Goal: Transaction & Acquisition: Purchase product/service

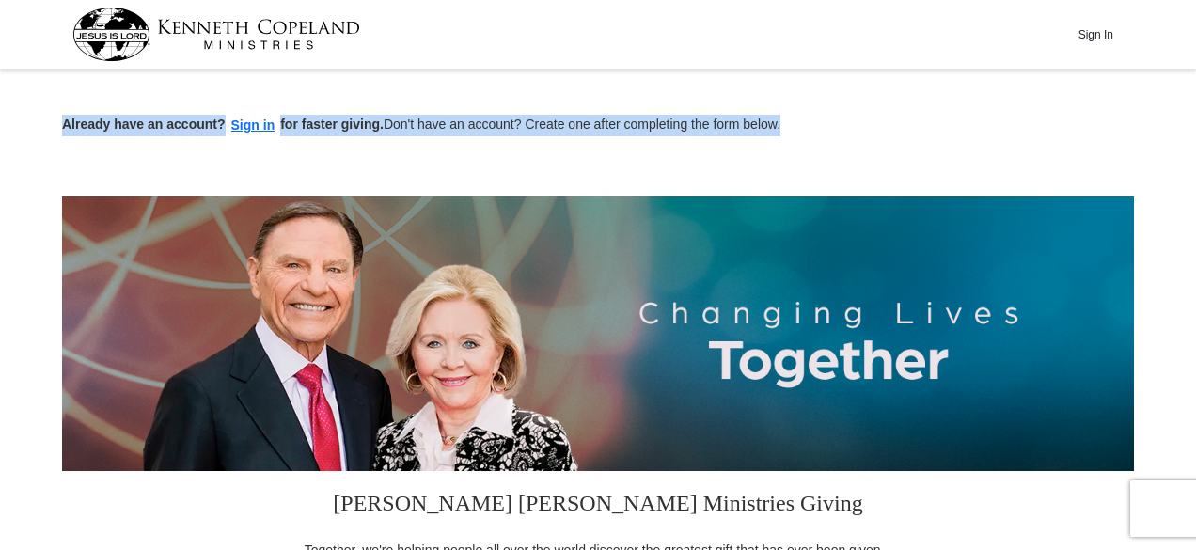
drag, startPoint x: 1194, startPoint y: 21, endPoint x: 1194, endPoint y: 82, distance: 61.1
click at [1111, 93] on div "Already have an account? Sign in for faster giving. Don't have an account? Crea…" at bounding box center [598, 105] width 1072 height 61
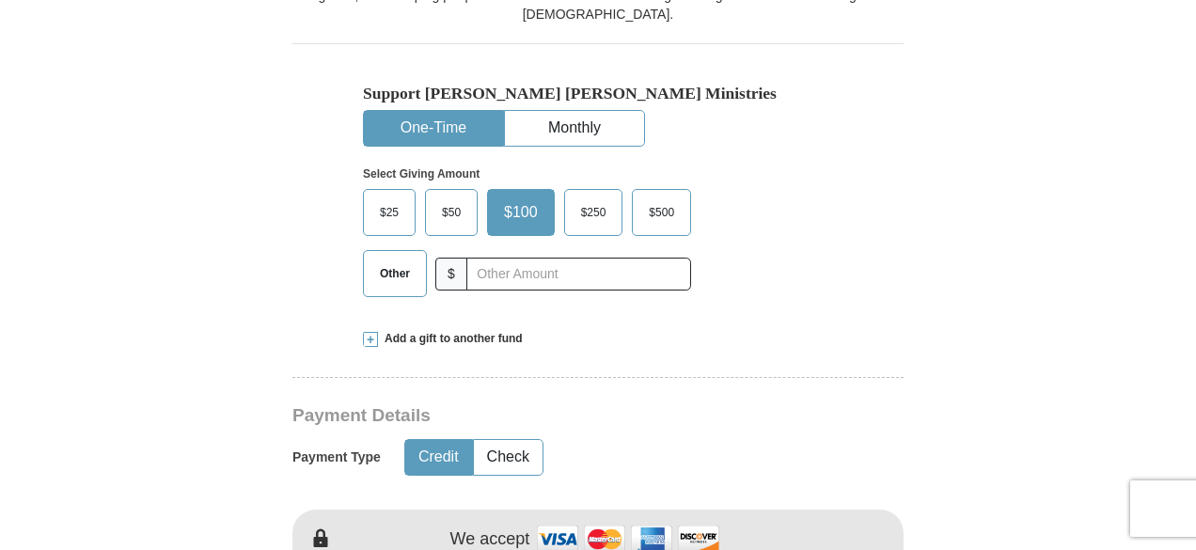
scroll to position [559, 0]
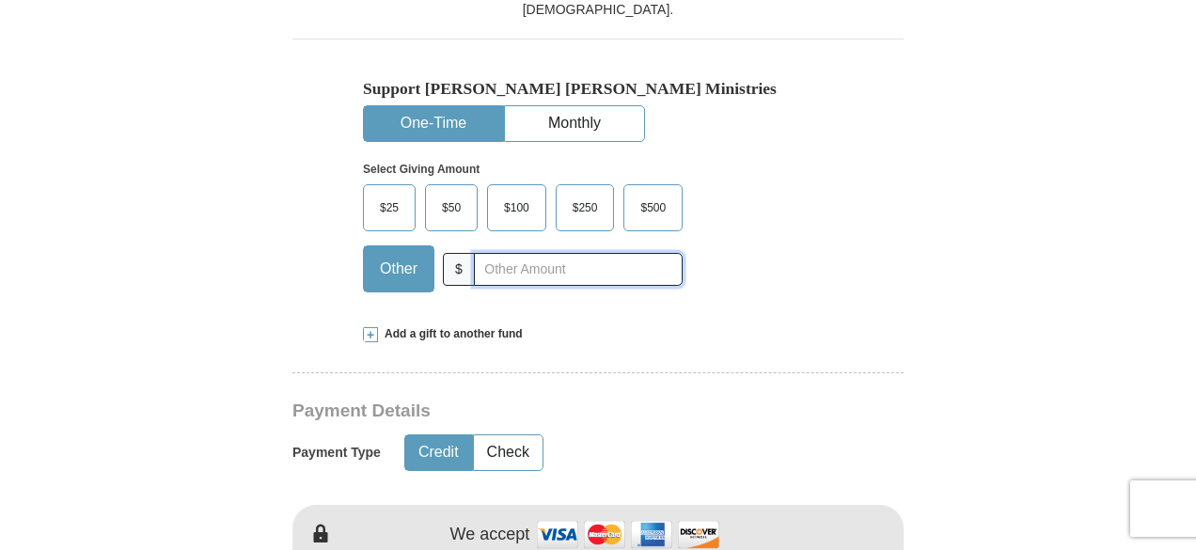
click at [635, 274] on input "text" at bounding box center [578, 269] width 209 height 33
type input "180.00"
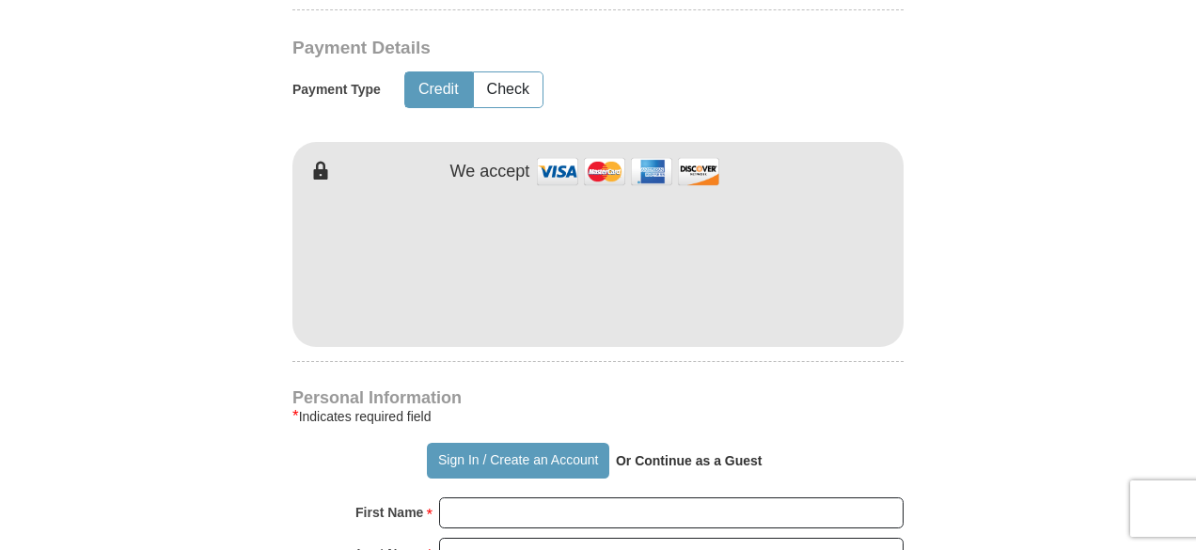
scroll to position [955, 0]
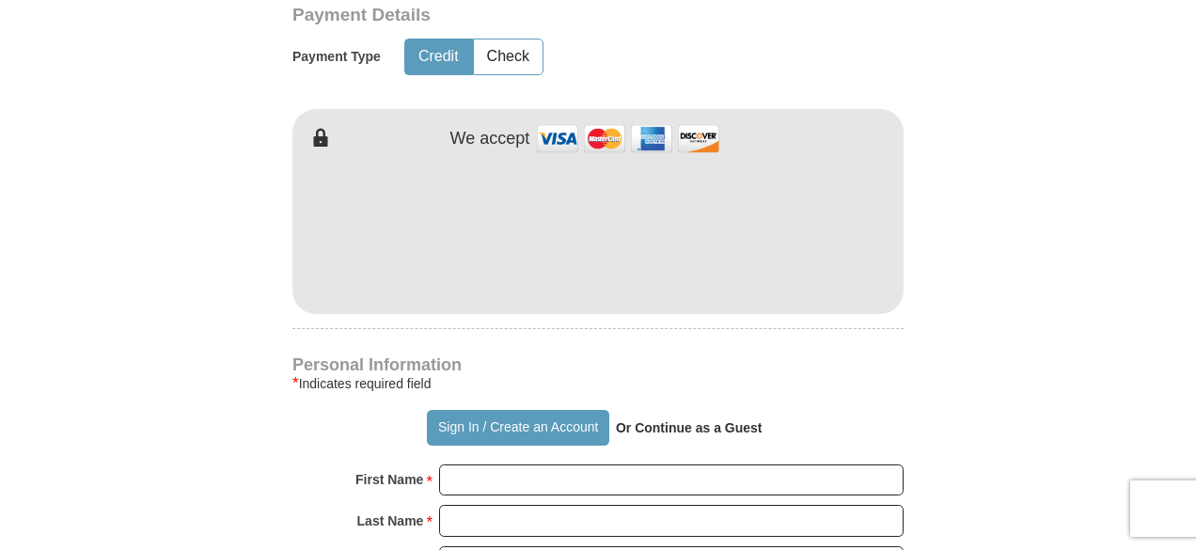
click at [977, 387] on form "Already have an account? Sign in for faster giving. Don't have an account? Crea…" at bounding box center [598, 273] width 1072 height 2306
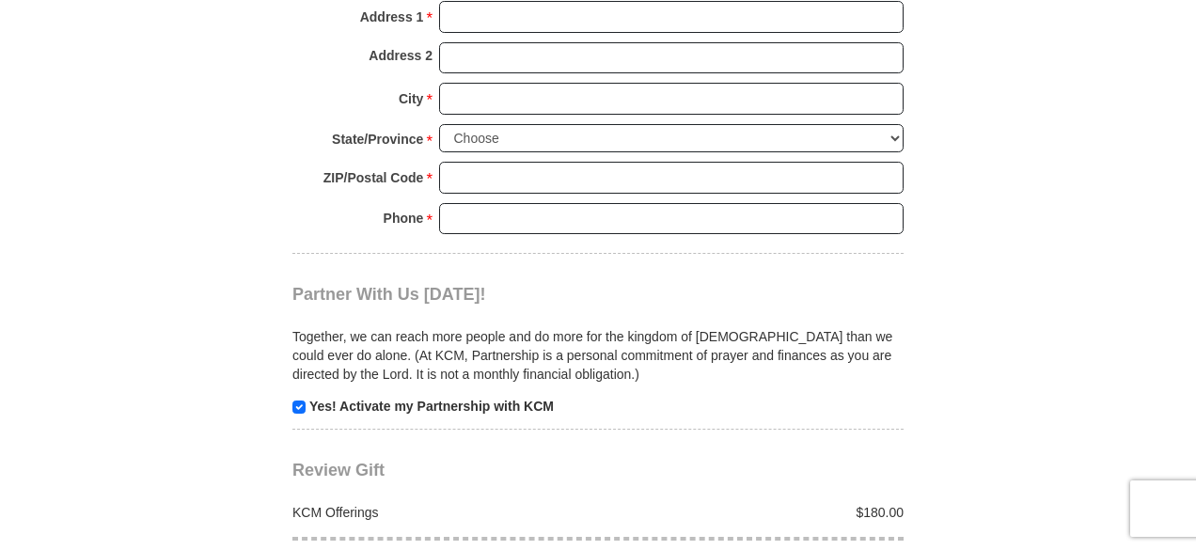
scroll to position [1624, 0]
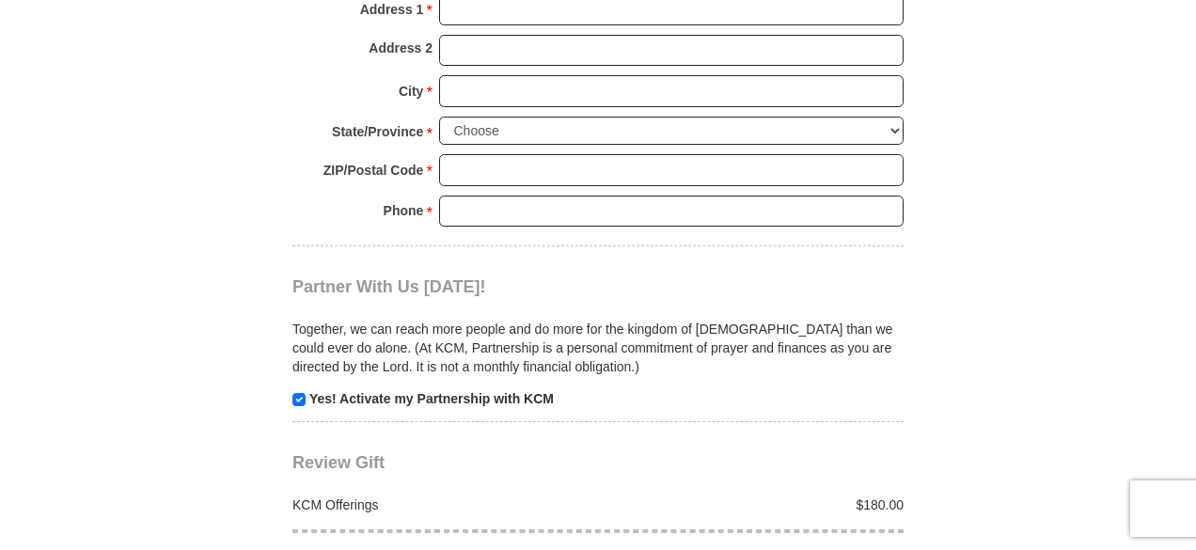
click at [303, 392] on p "Yes! Activate my Partnership with KCM" at bounding box center [597, 398] width 611 height 19
click at [294, 393] on input "checkbox" at bounding box center [298, 399] width 13 height 13
checkbox input "false"
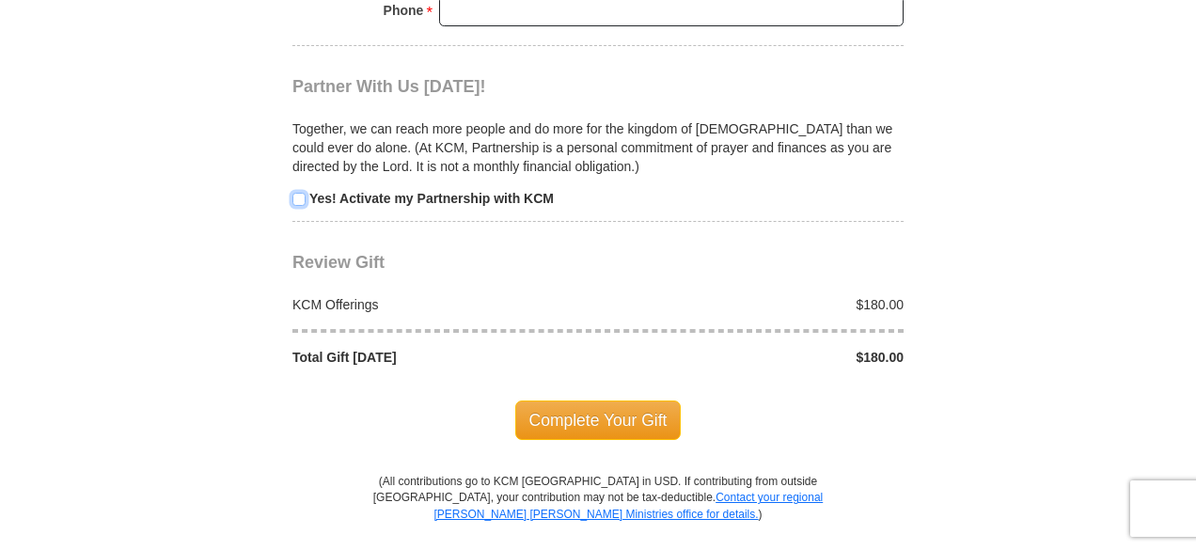
scroll to position [1840, 0]
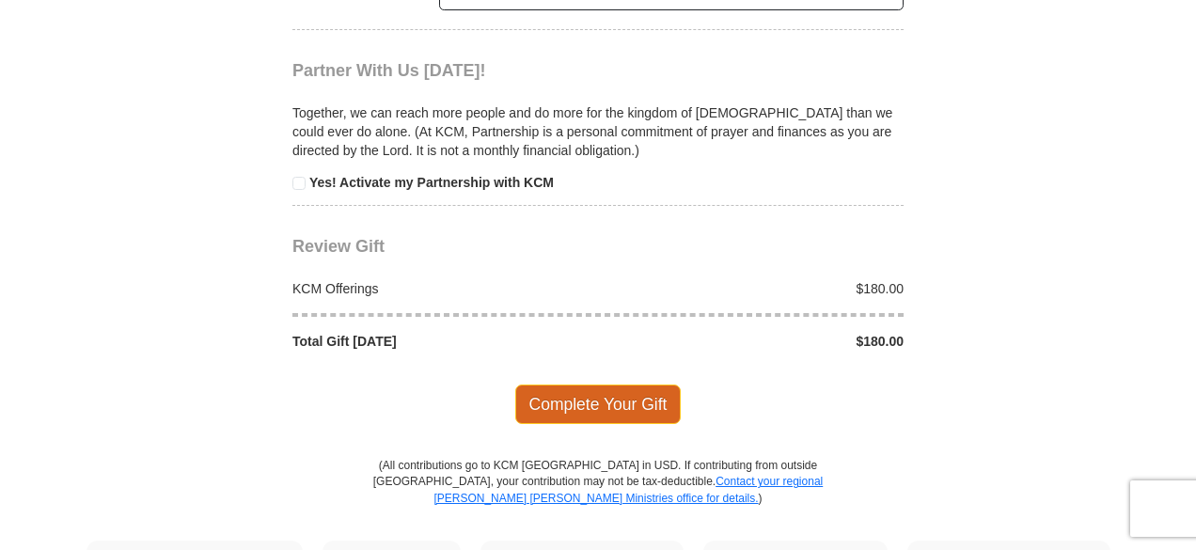
click at [639, 393] on span "Complete Your Gift" at bounding box center [598, 403] width 166 height 39
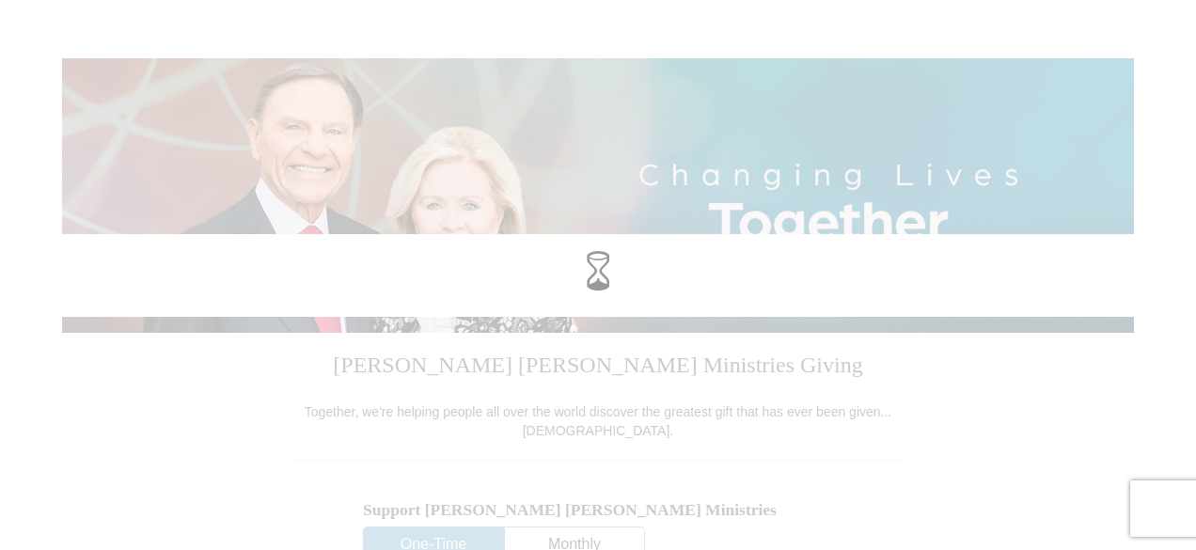
scroll to position [139, 0]
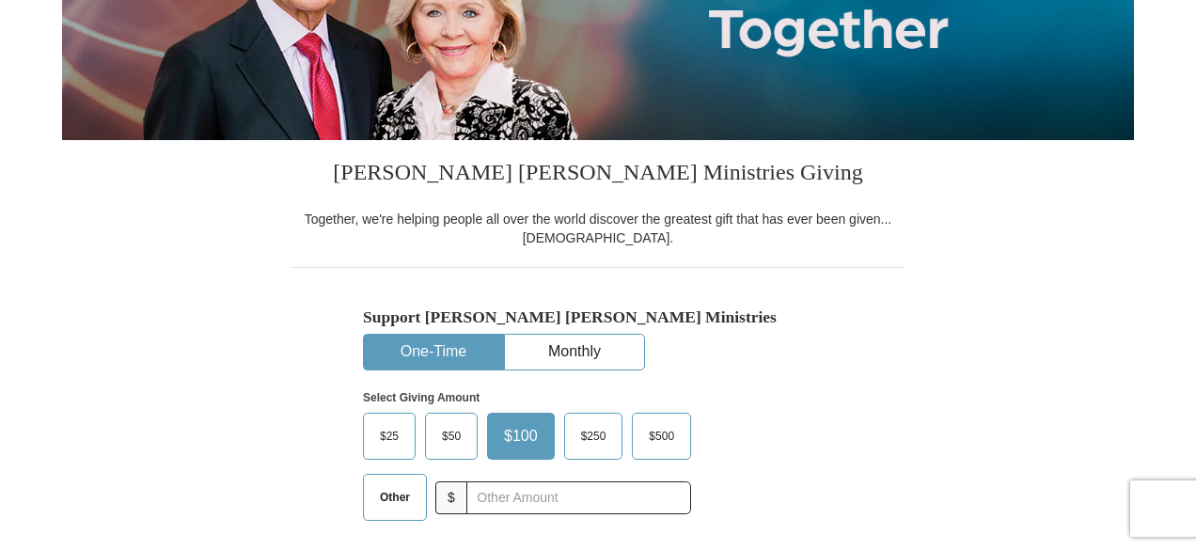
scroll to position [376, 0]
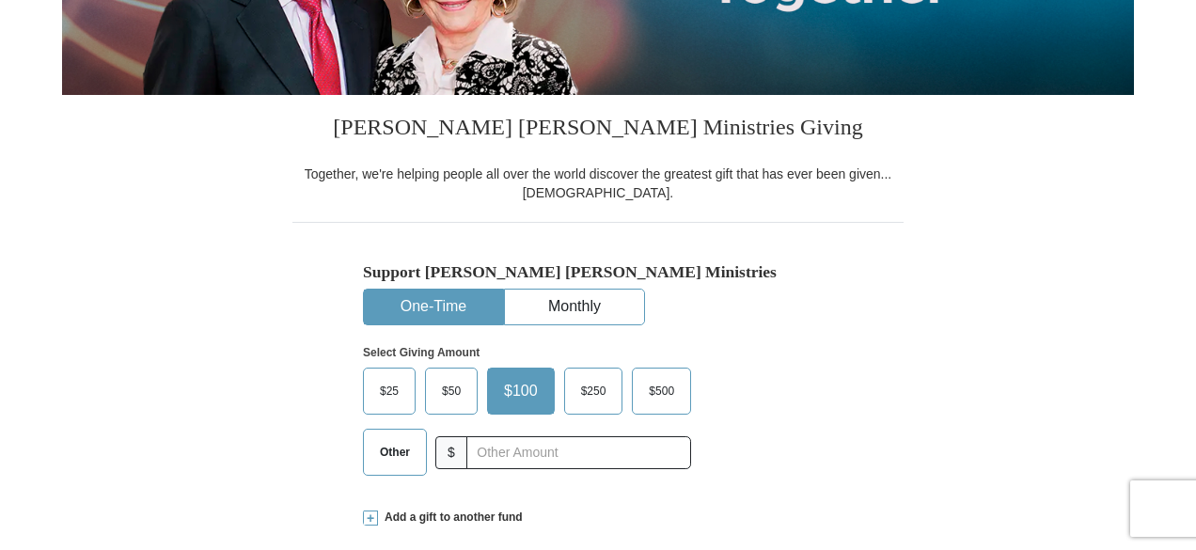
drag, startPoint x: 1202, startPoint y: 52, endPoint x: 1181, endPoint y: 142, distance: 92.8
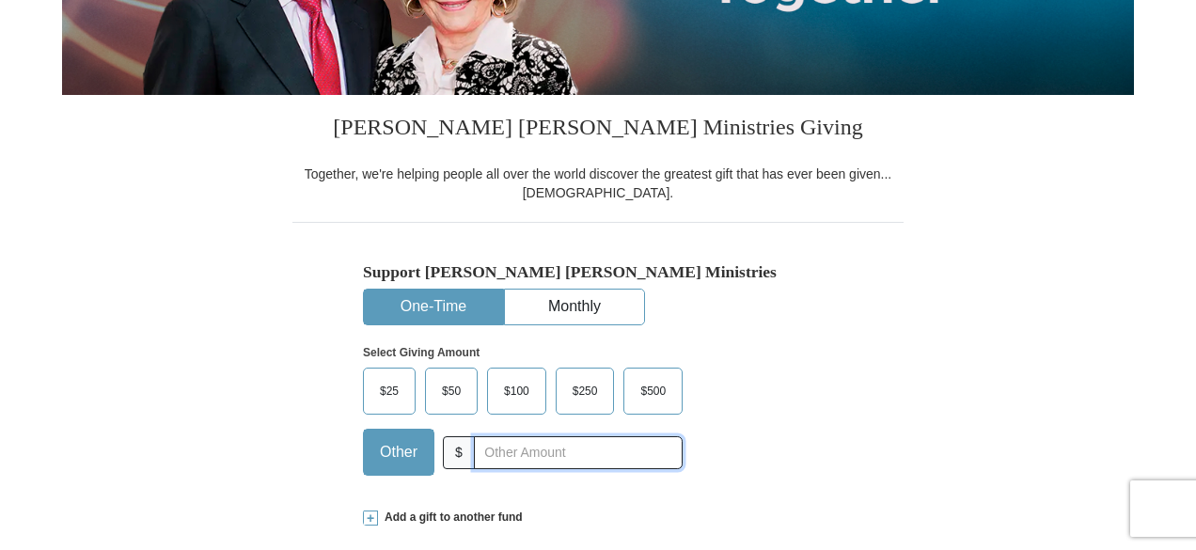
click at [509, 461] on input "text" at bounding box center [578, 452] width 209 height 33
type input "180.00"
click at [896, 390] on div "Support Kenneth Copeland Ministries One-Time Monthly Select Giving Amount Amoun…" at bounding box center [597, 356] width 611 height 268
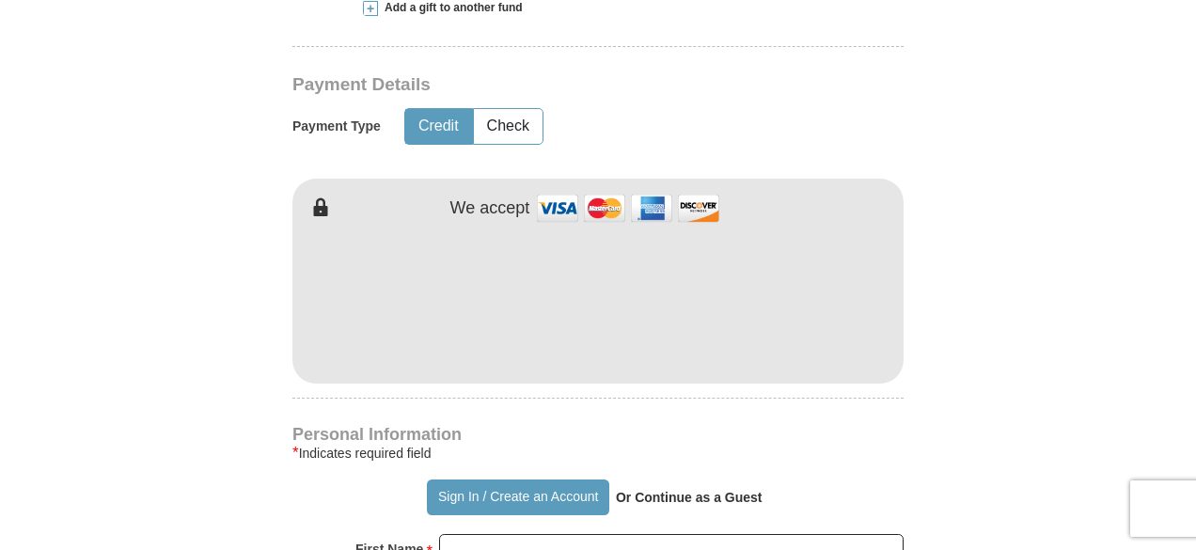
scroll to position [914, 0]
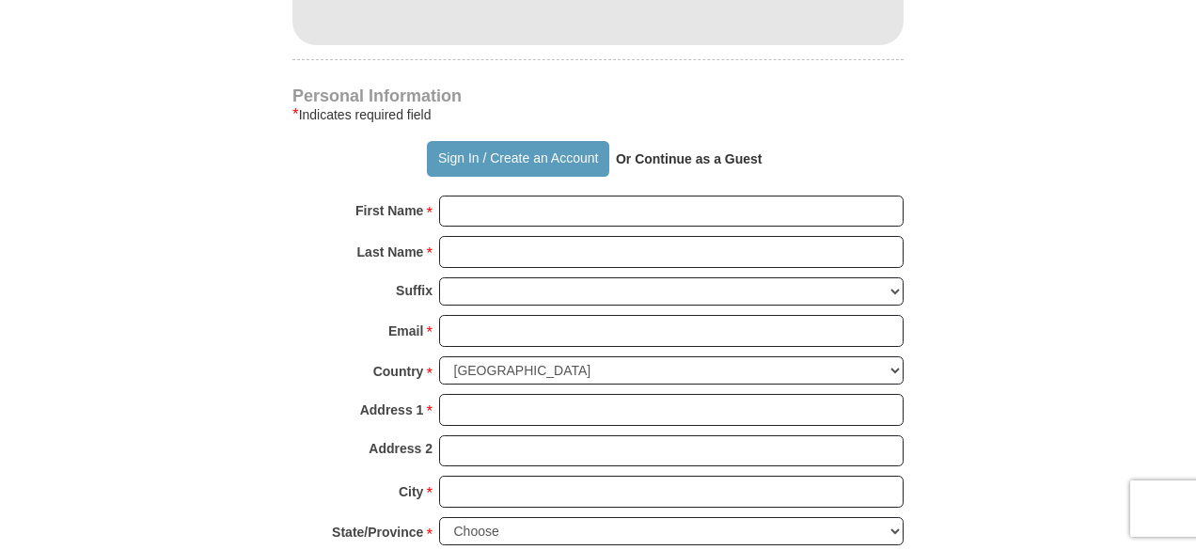
scroll to position [1237, 0]
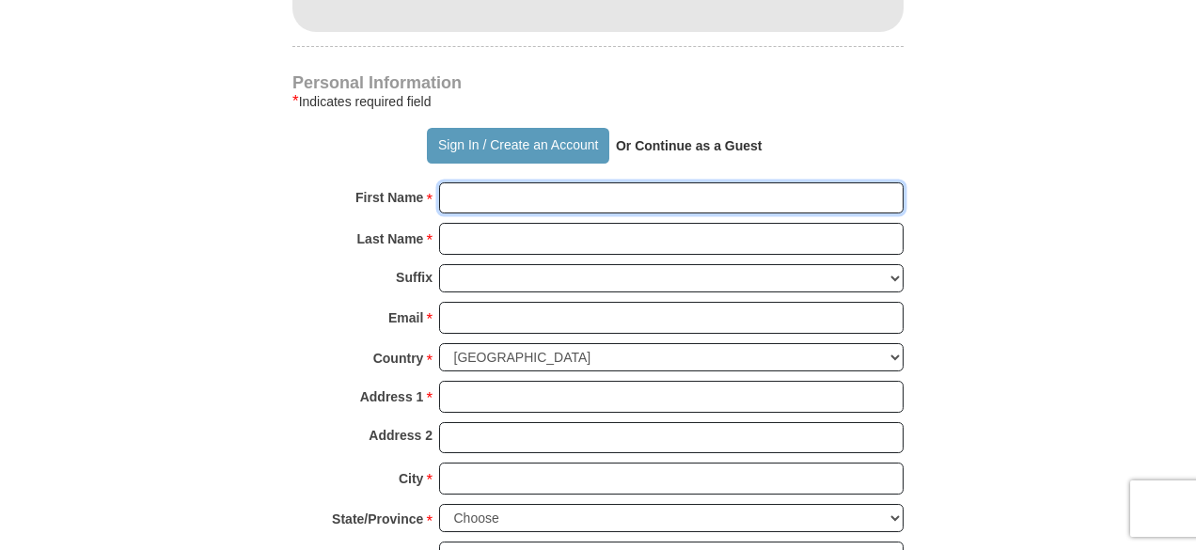
click at [724, 197] on input "First Name *" at bounding box center [671, 198] width 464 height 32
type input "Keith"
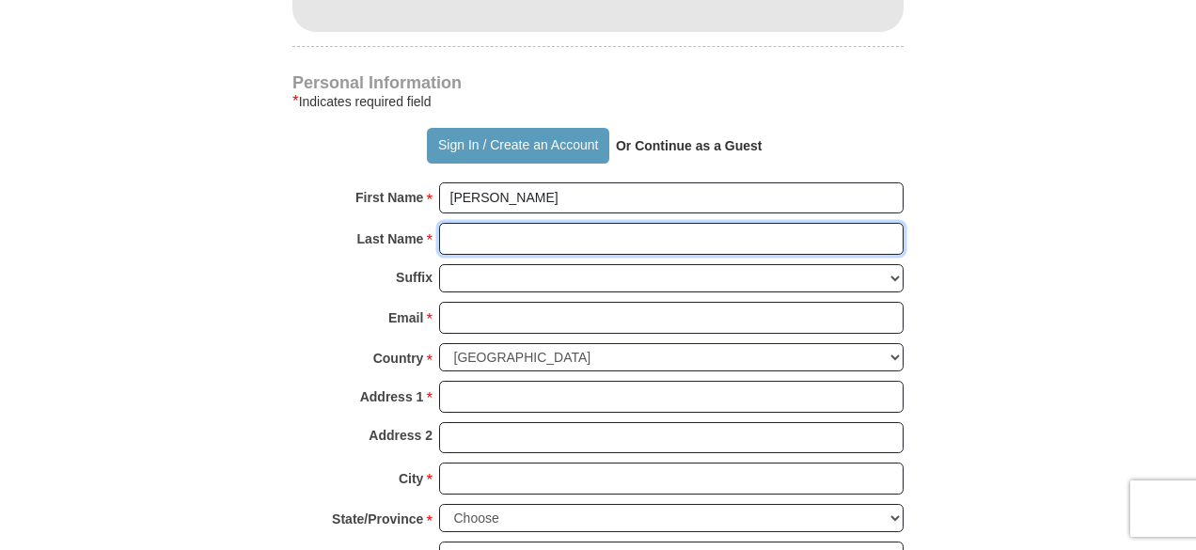
click at [582, 236] on input "Last Name *" at bounding box center [671, 239] width 464 height 32
type input "Leitzell"
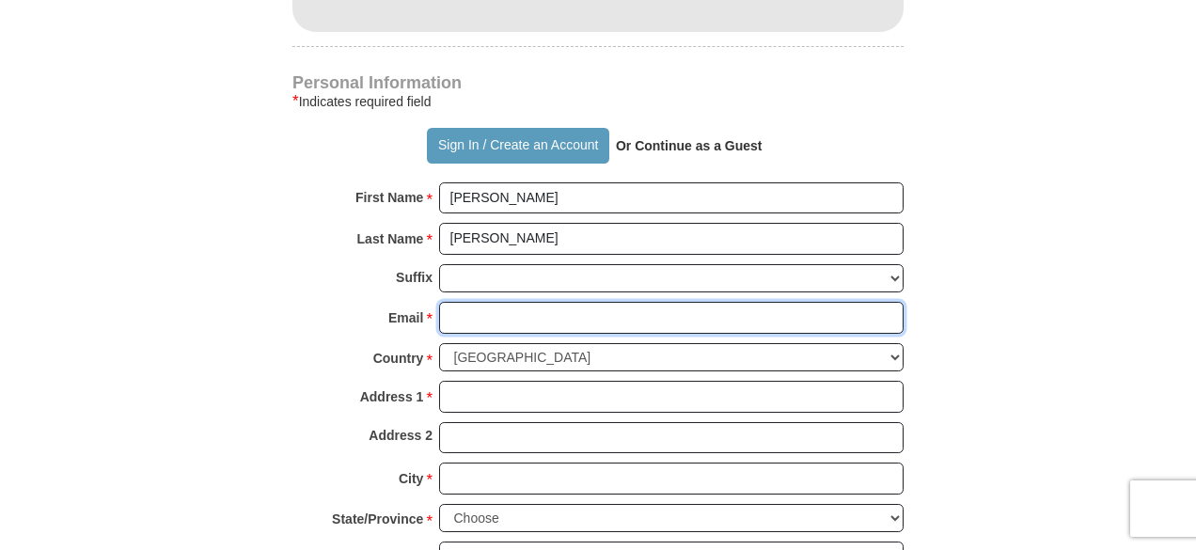
click at [555, 306] on input "Email *" at bounding box center [671, 318] width 464 height 32
type input "KeithLeitzell@gmail.com"
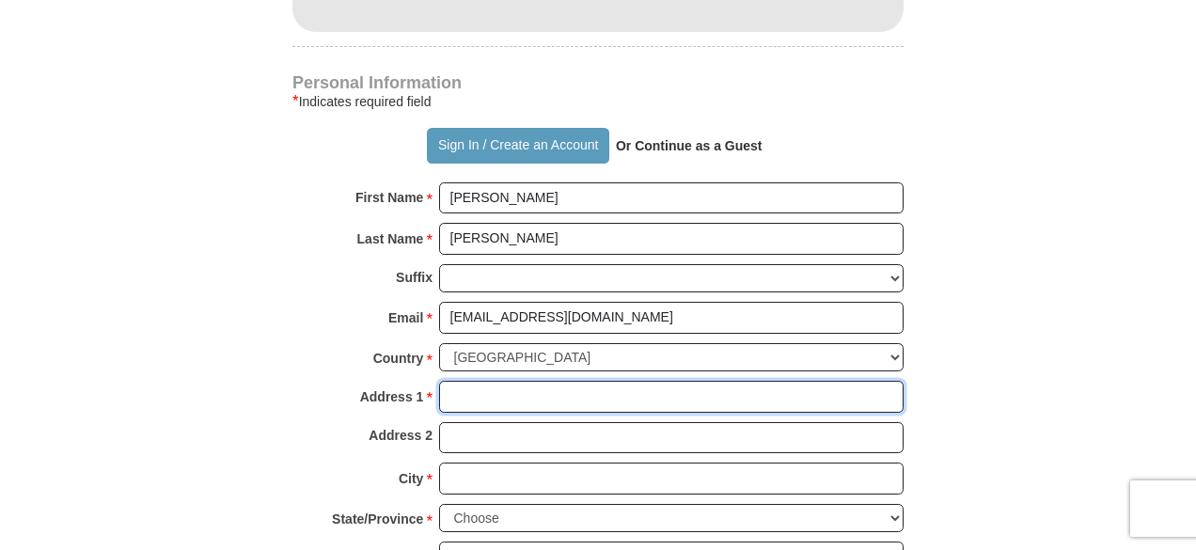
type input "3717 Lagoona Dr."
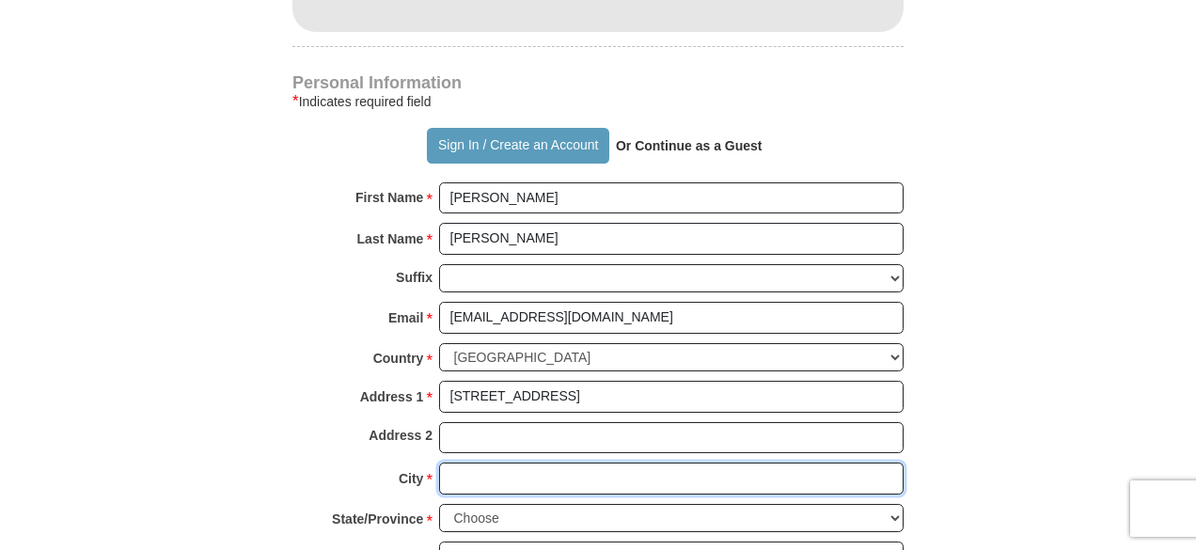
type input "Round Rock"
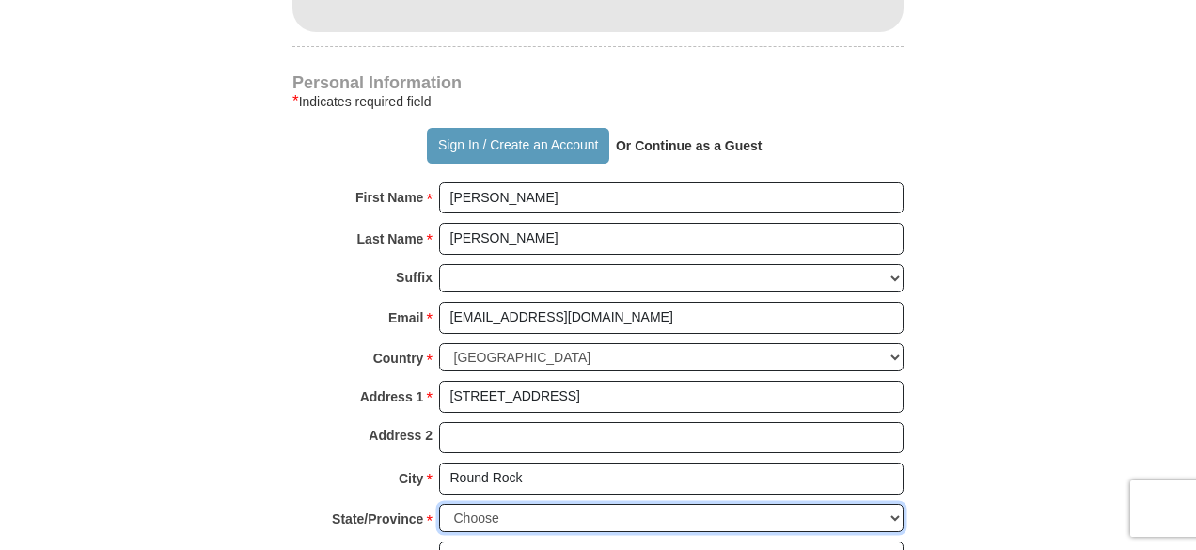
select select "TX"
type input "78681"
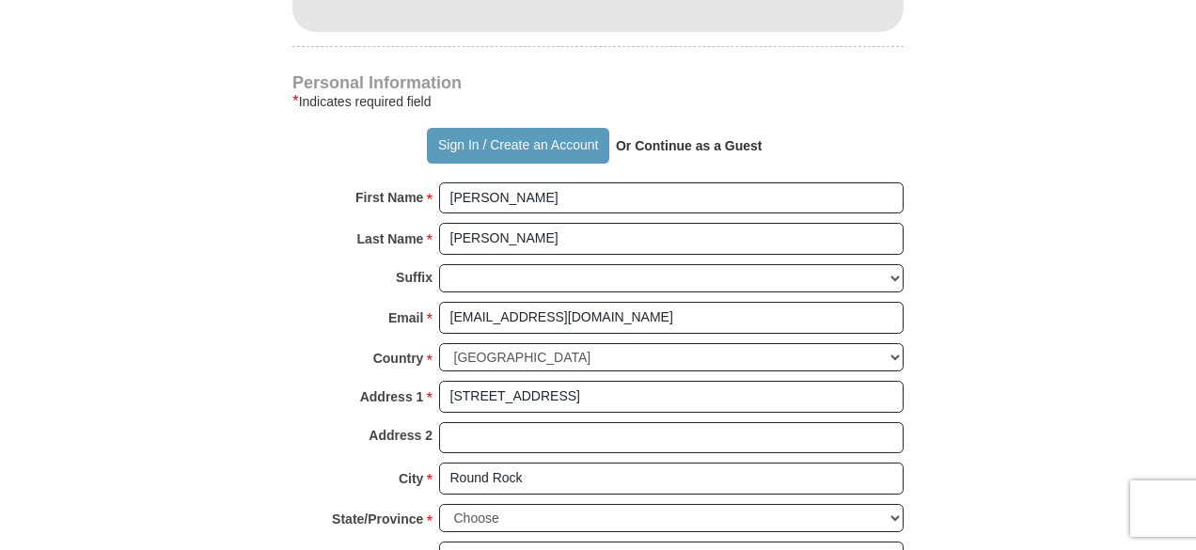
type input "5127487336"
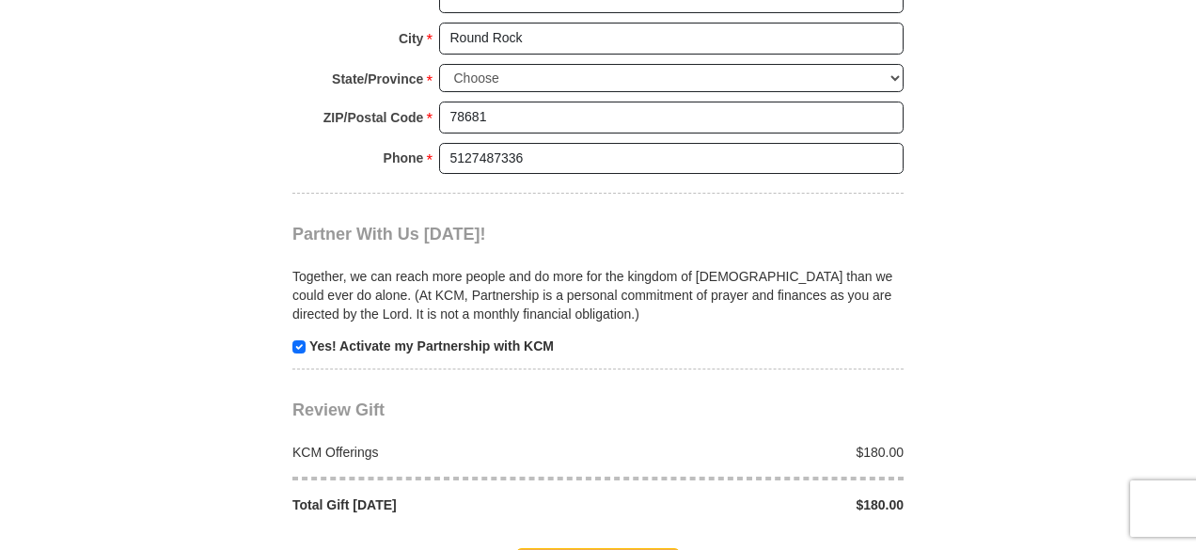
scroll to position [1795, 0]
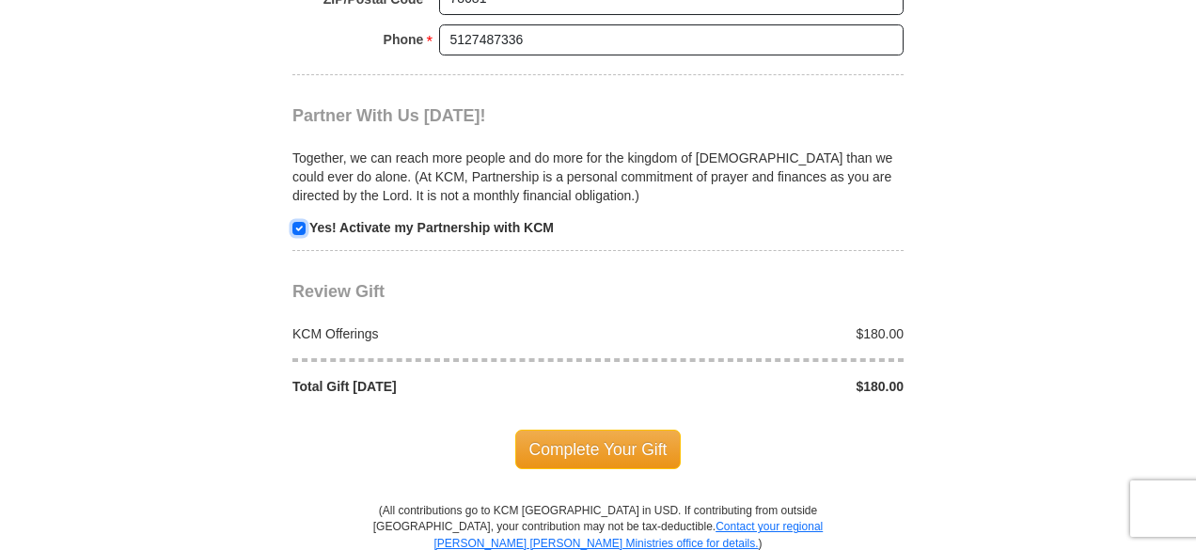
click at [301, 222] on input "checkbox" at bounding box center [298, 228] width 13 height 13
checkbox input "false"
click at [610, 430] on span "Complete Your Gift" at bounding box center [598, 449] width 166 height 39
